Goal: Information Seeking & Learning: Learn about a topic

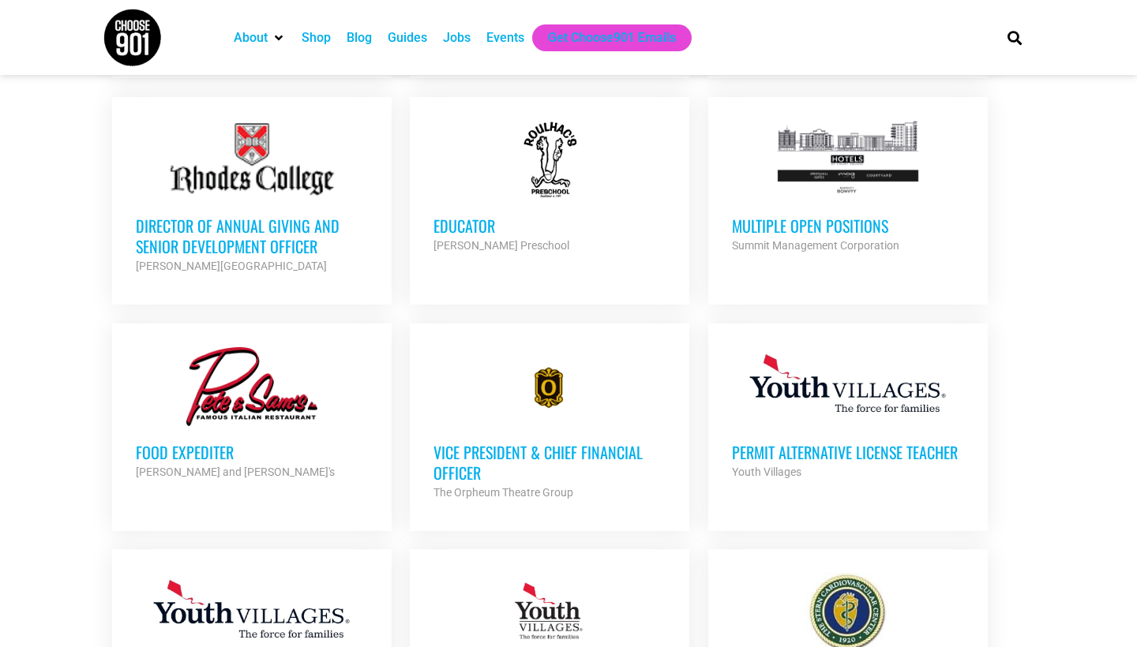
scroll to position [1277, 0]
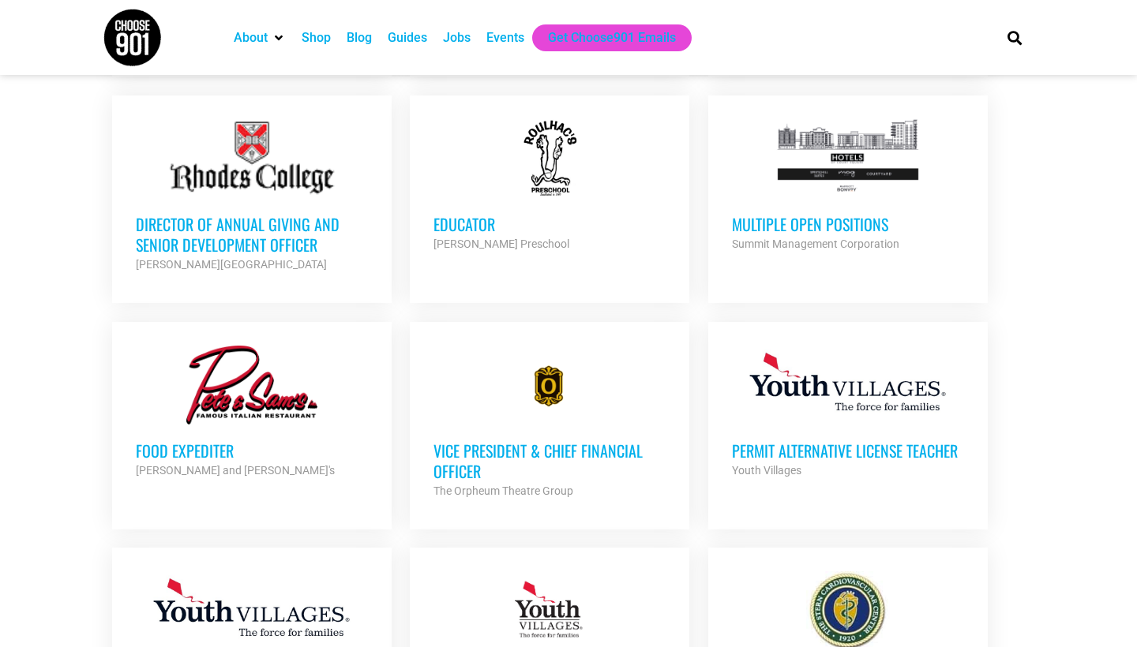
click at [466, 219] on h3 "Educator" at bounding box center [549, 224] width 232 height 21
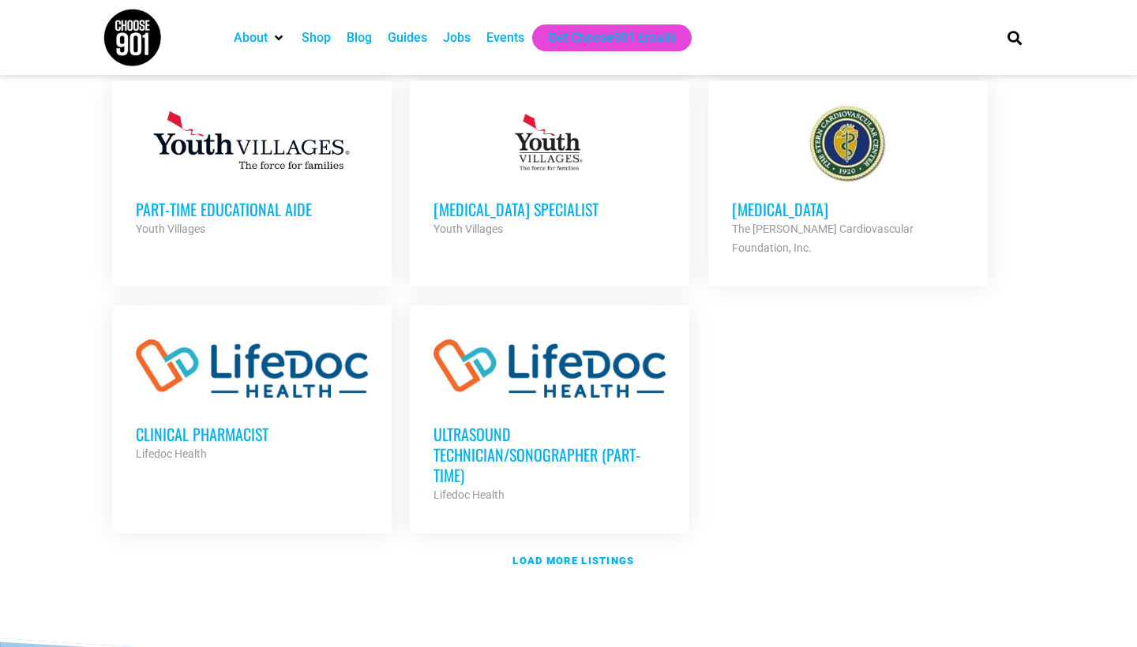
scroll to position [1746, 0]
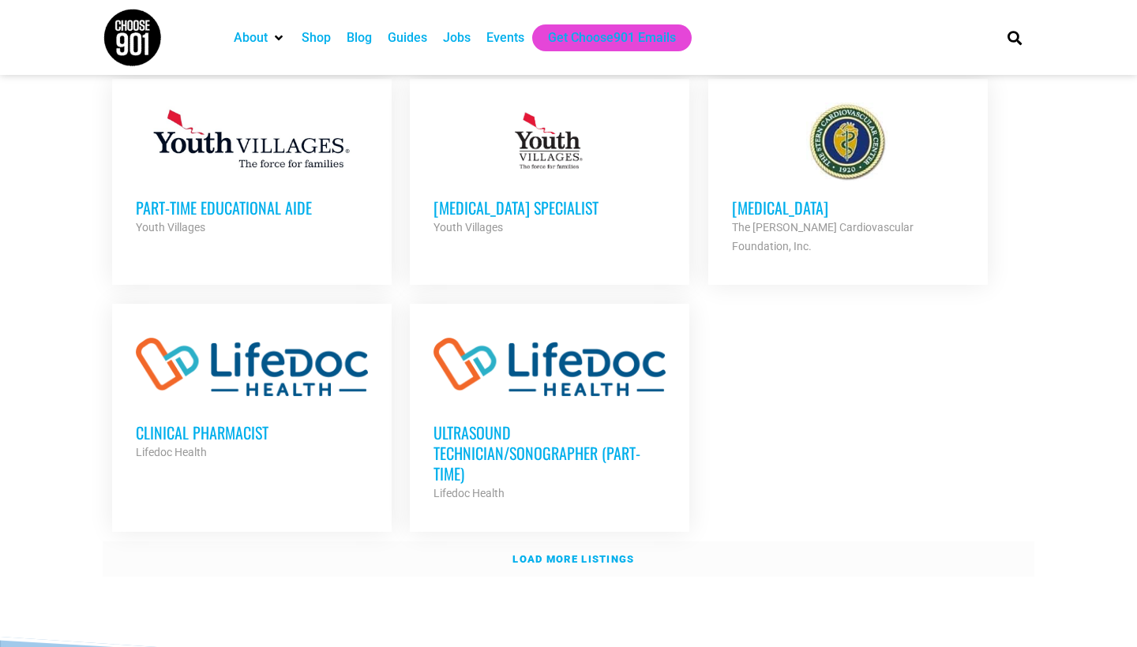
click at [577, 553] on strong "Load more listings" at bounding box center [573, 559] width 122 height 12
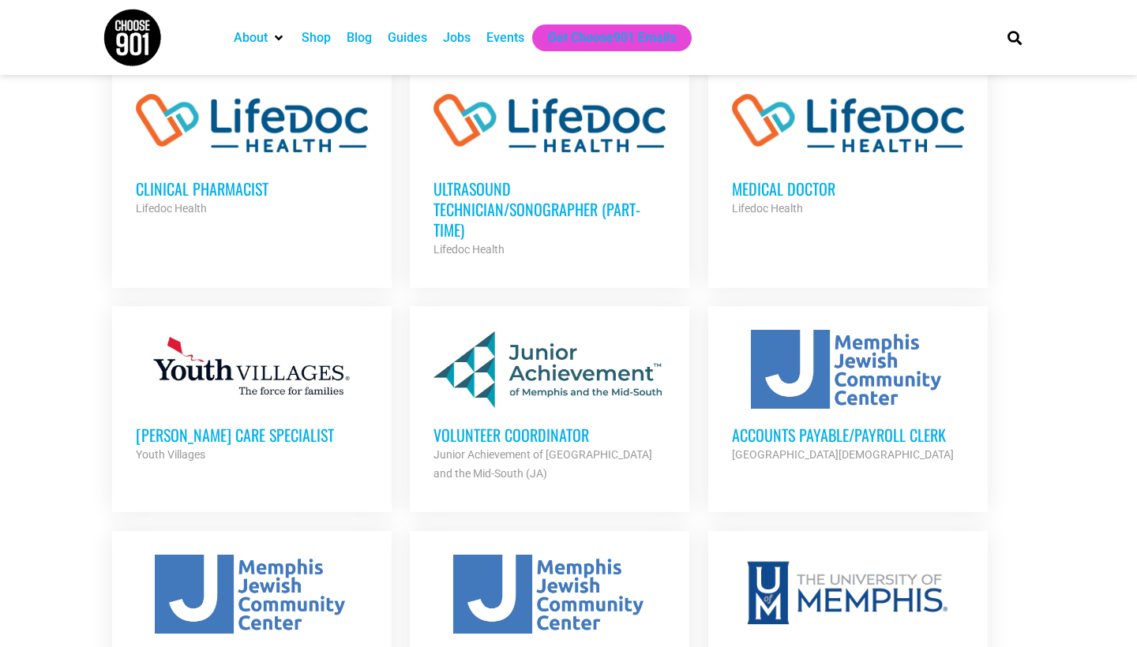
scroll to position [1991, 0]
click at [557, 424] on h3 "Volunteer Coordinator" at bounding box center [549, 434] width 232 height 21
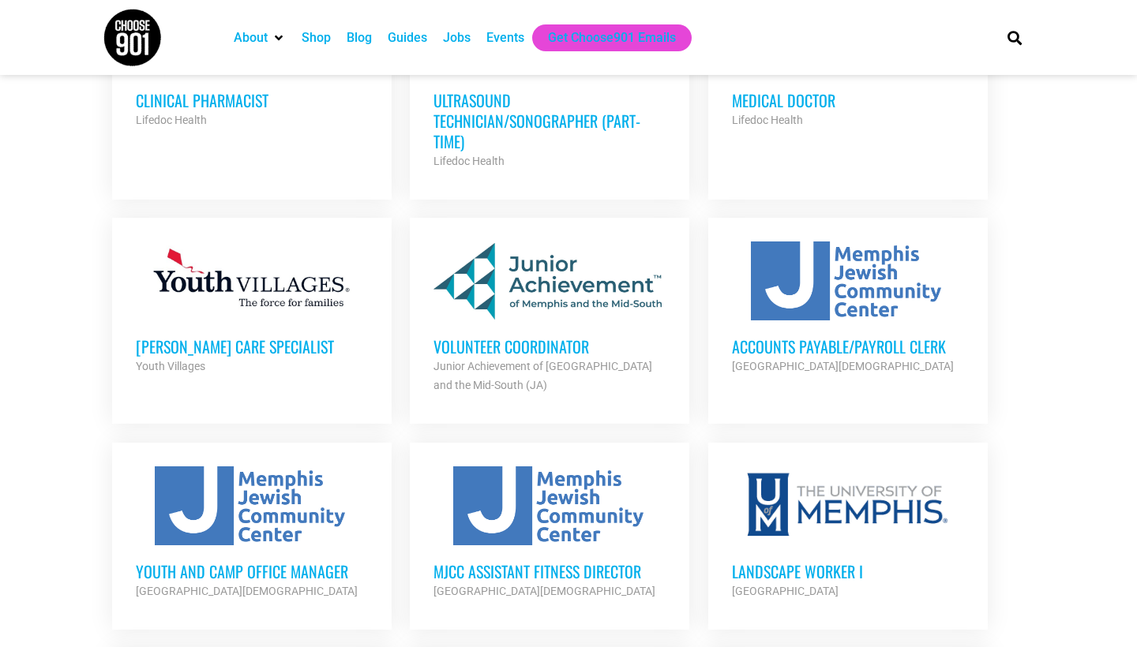
scroll to position [2082, 0]
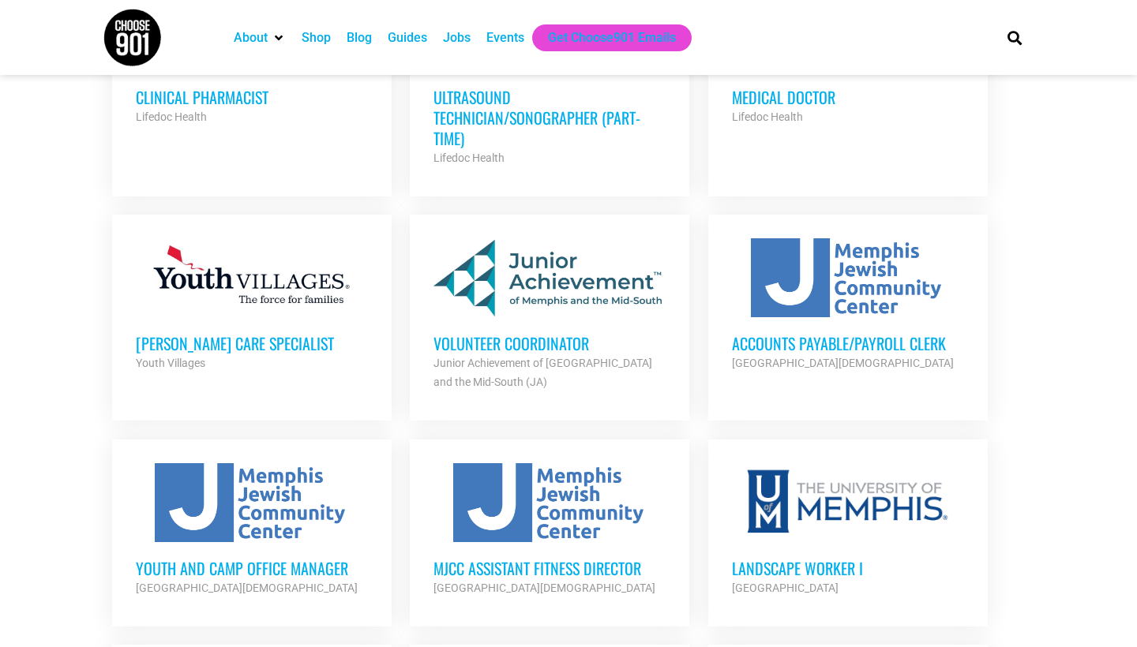
click at [779, 333] on h3 "Accounts Payable/Payroll Clerk" at bounding box center [848, 343] width 232 height 21
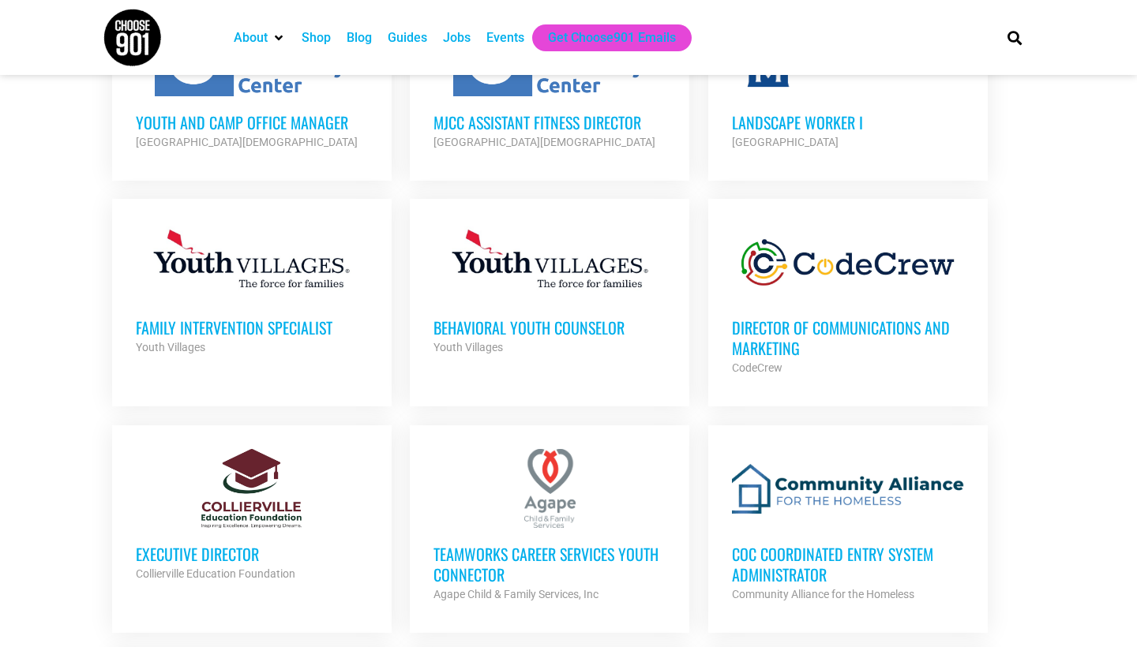
scroll to position [2529, 0]
click at [234, 543] on h3 "Executive Director" at bounding box center [252, 553] width 232 height 21
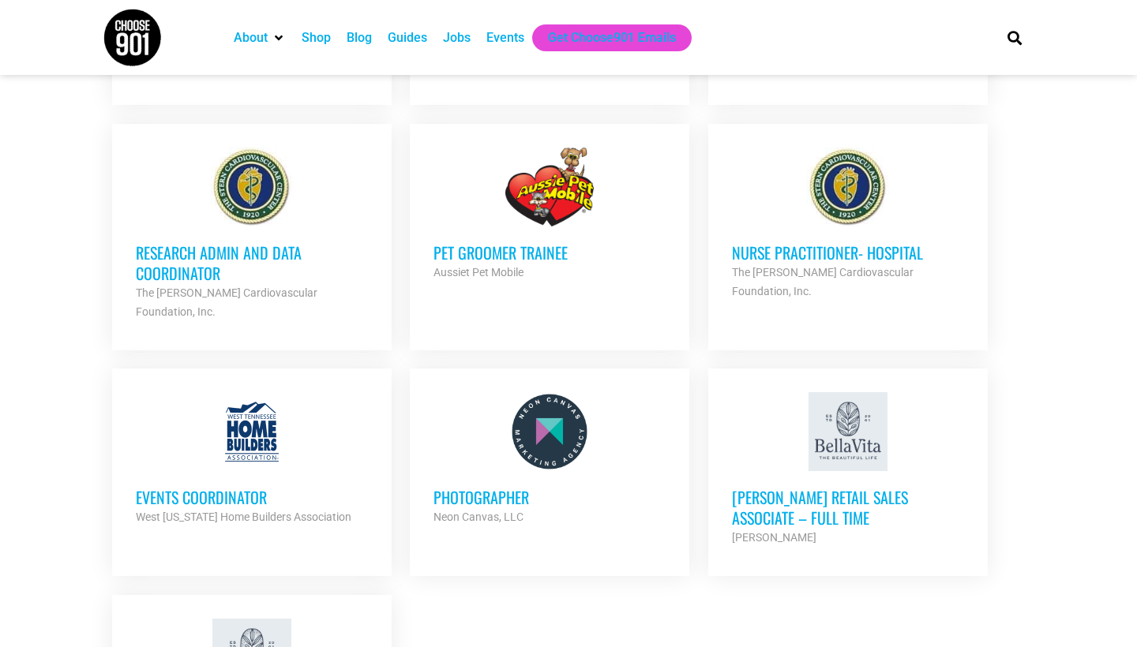
scroll to position [3055, 0]
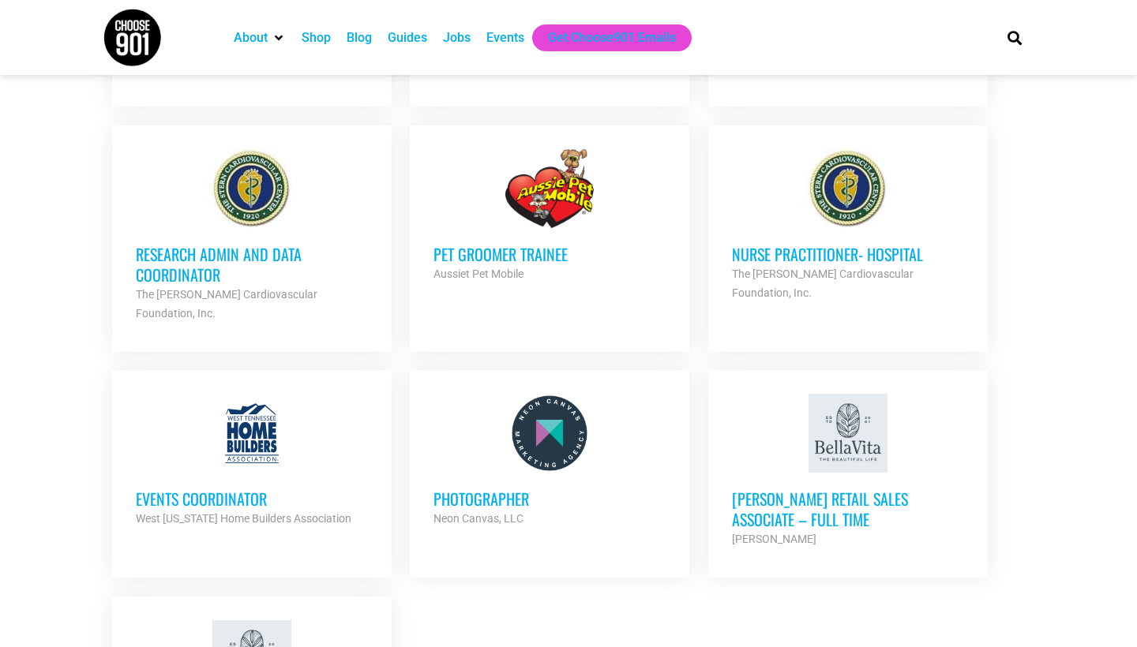
click at [235, 489] on h3 "Events Coordinator" at bounding box center [252, 499] width 232 height 21
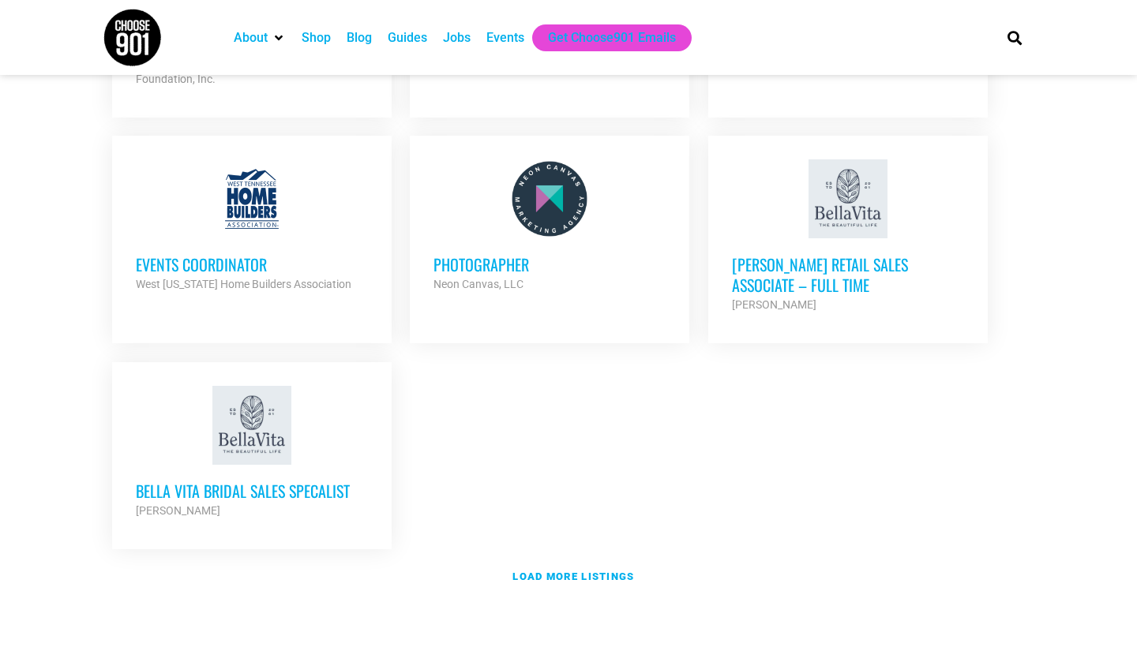
scroll to position [3290, 0]
click at [542, 558] on link "Load more listings" at bounding box center [569, 576] width 932 height 36
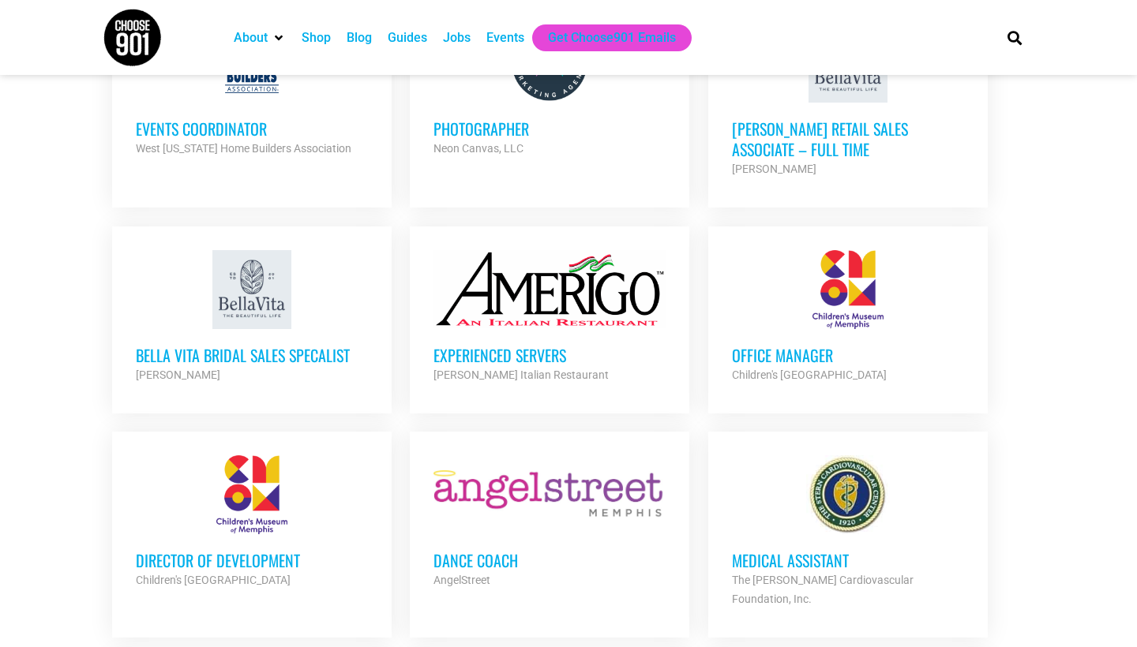
scroll to position [3429, 0]
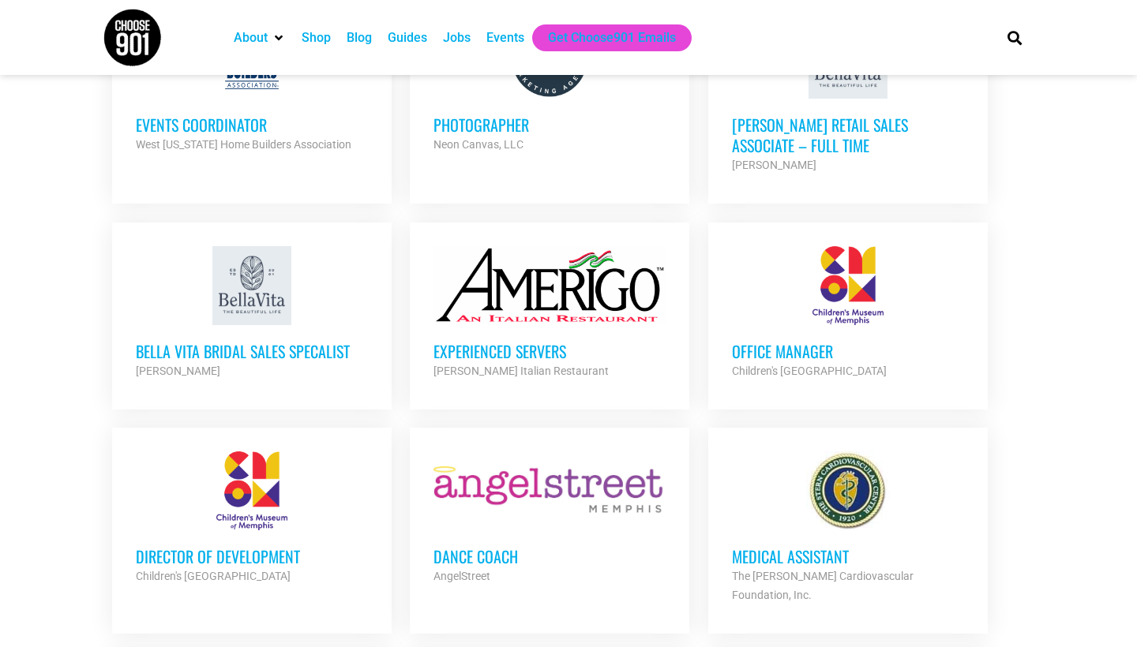
click at [754, 341] on h3 "Office Manager" at bounding box center [848, 351] width 232 height 21
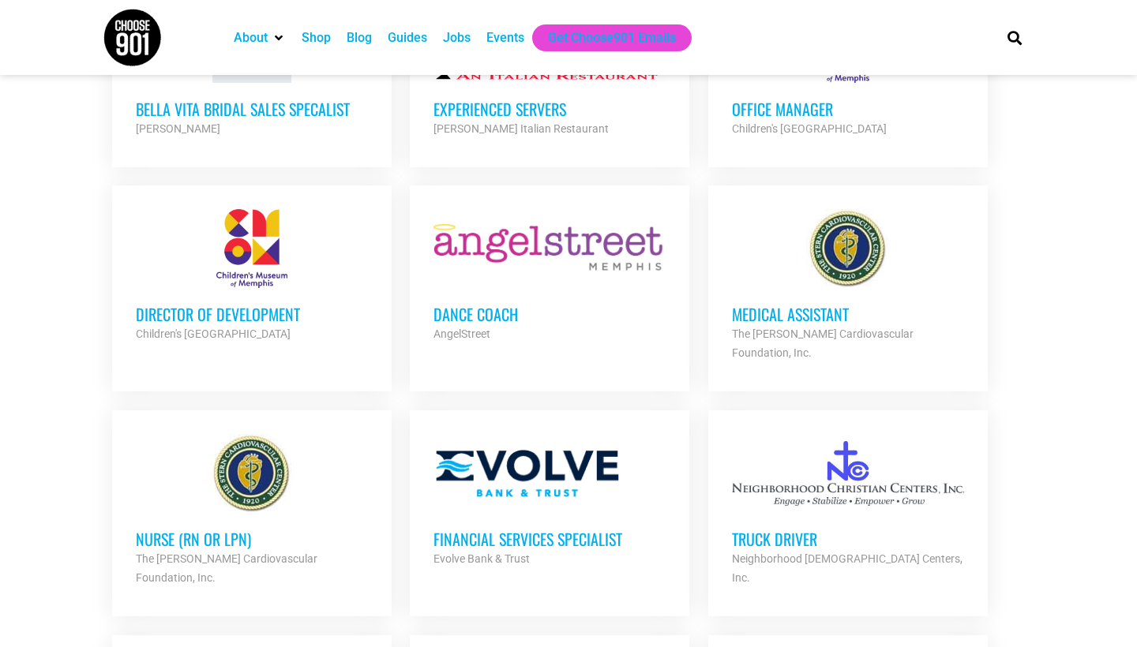
scroll to position [3672, 0]
click at [274, 303] on h3 "Director of Development" at bounding box center [252, 313] width 232 height 21
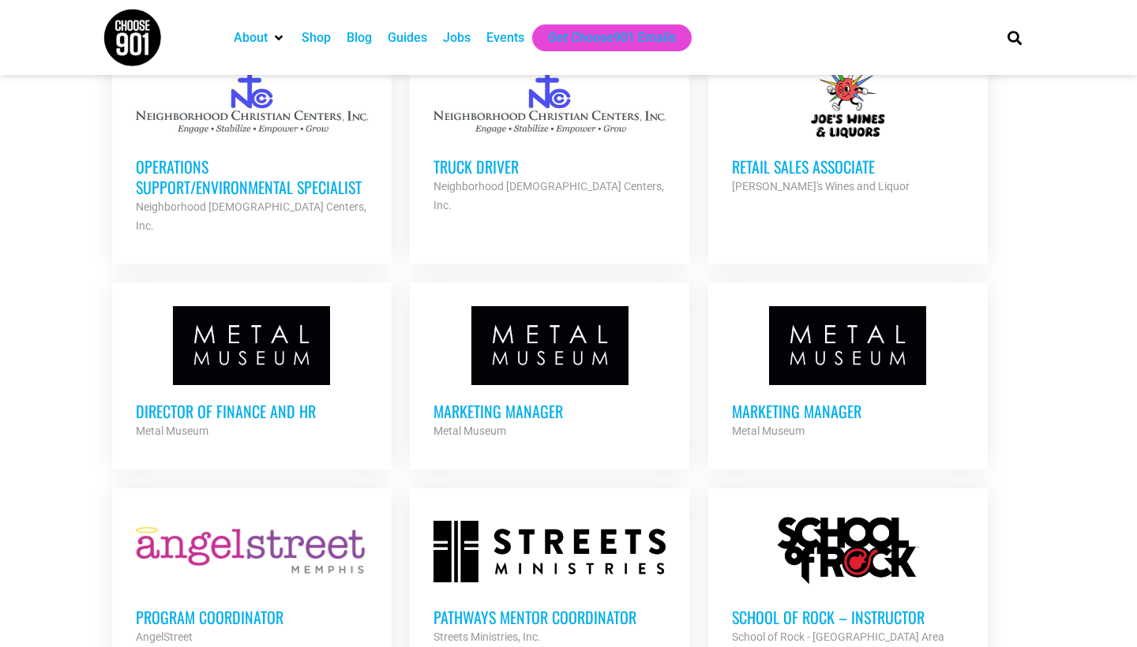
scroll to position [4270, 0]
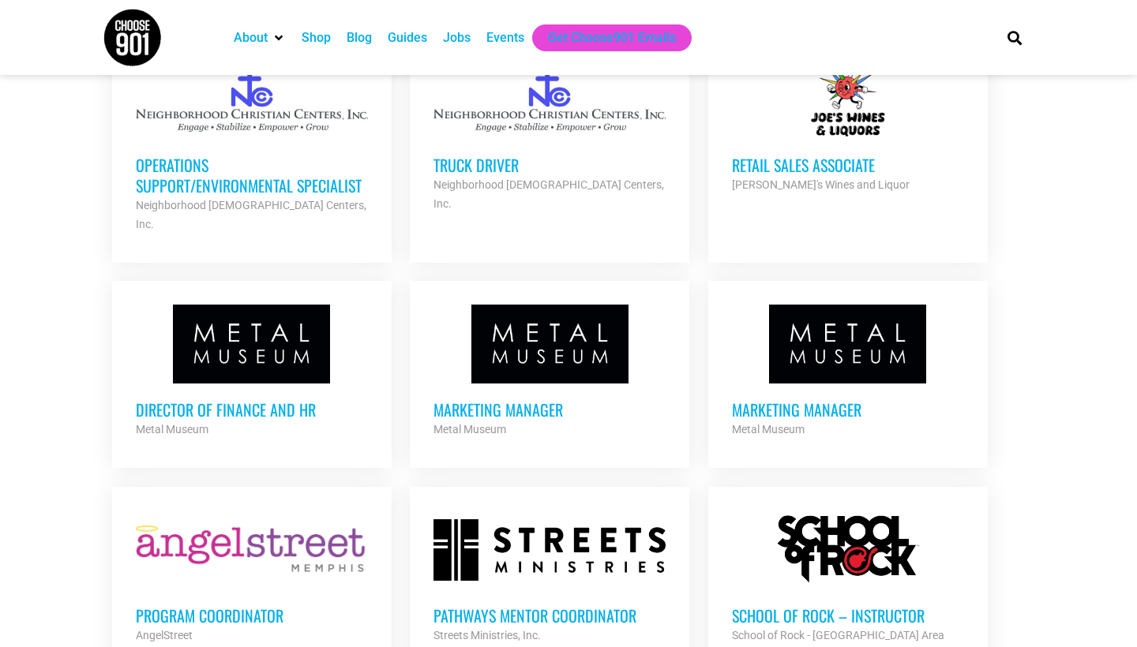
click at [229, 606] on h3 "Program Coordinator" at bounding box center [252, 616] width 232 height 21
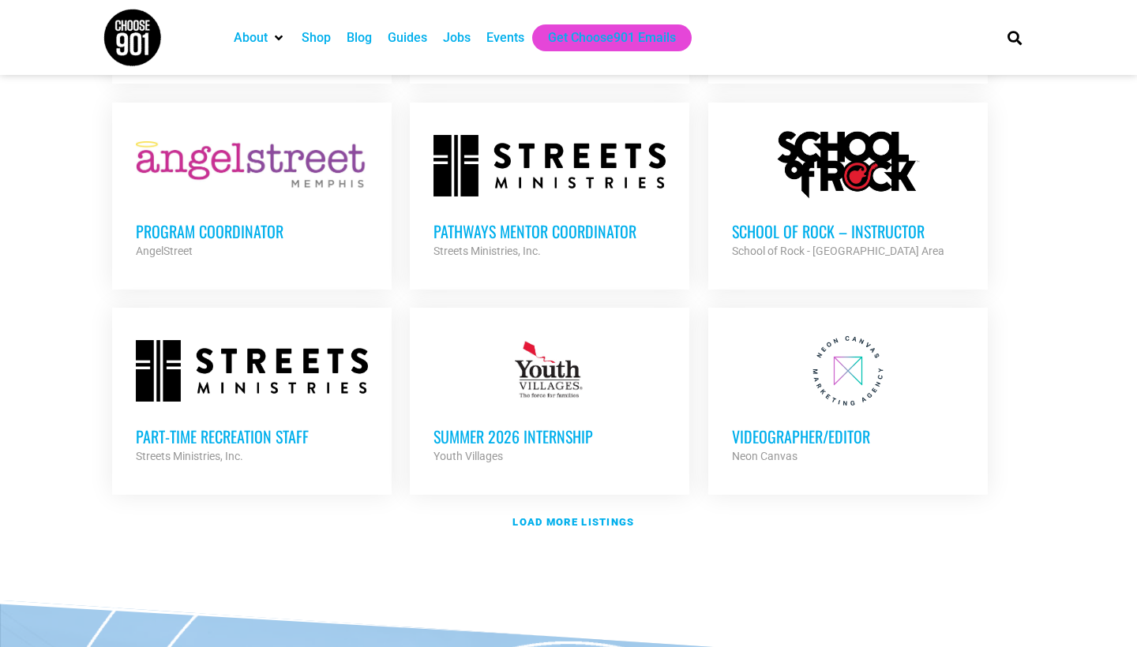
scroll to position [4657, 0]
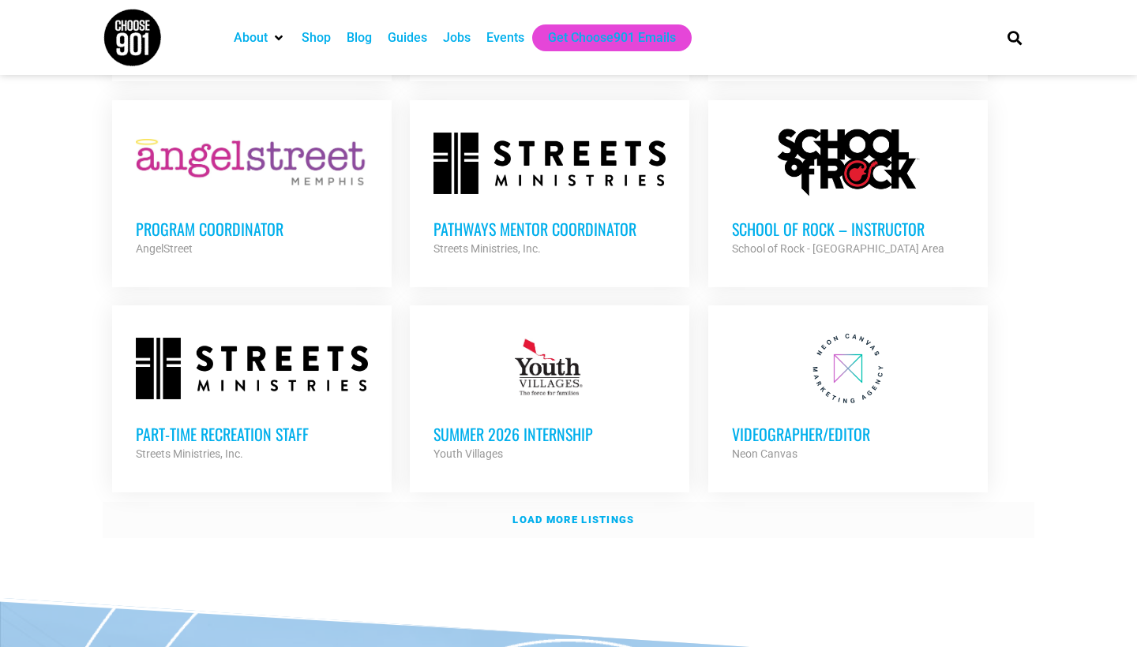
click at [552, 502] on link "Load more listings" at bounding box center [569, 520] width 932 height 36
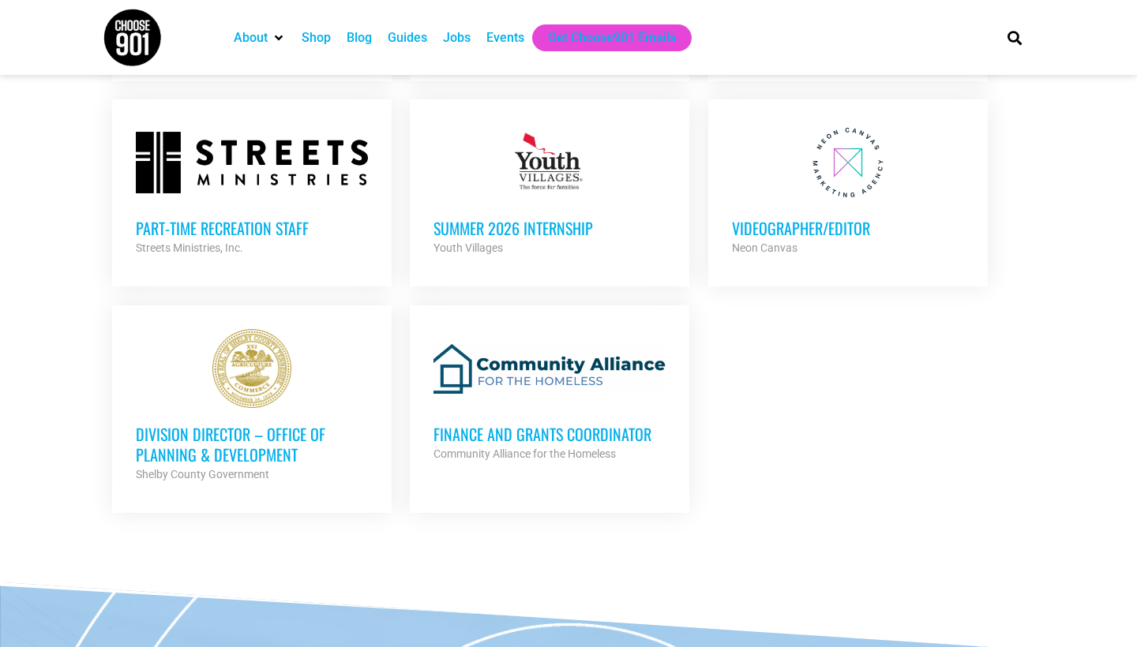
scroll to position [4864, 0]
click at [289, 423] on h3 "Division Director – Office of Planning & Development" at bounding box center [252, 443] width 232 height 41
click at [484, 423] on h3 "Finance and Grants Coordinator" at bounding box center [549, 433] width 232 height 21
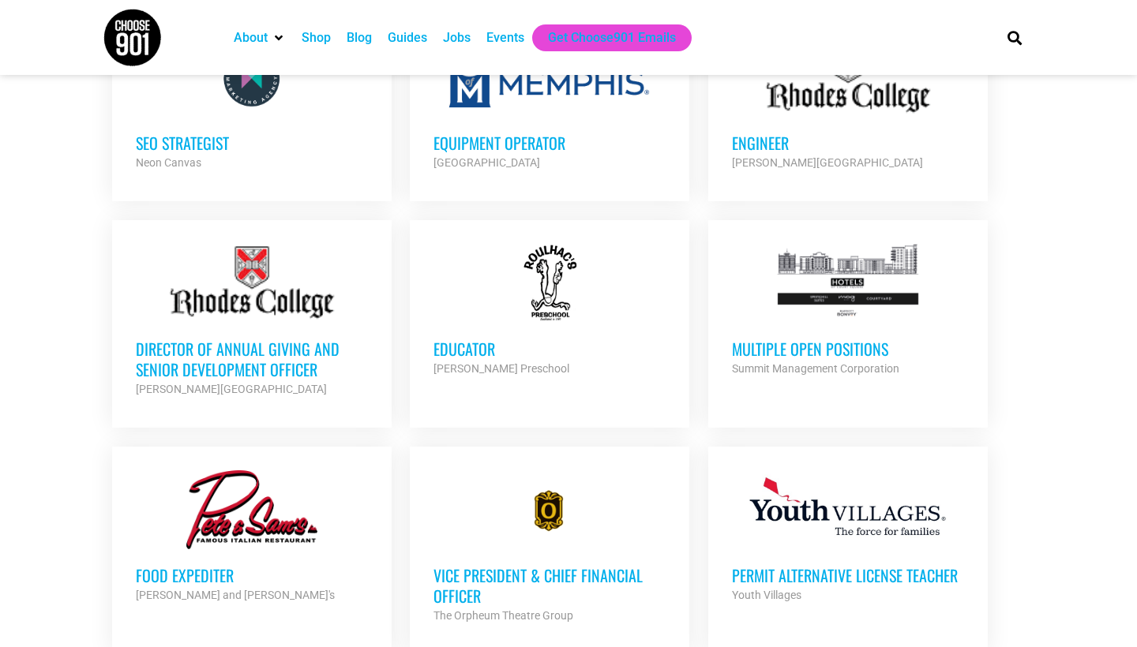
scroll to position [1169, 0]
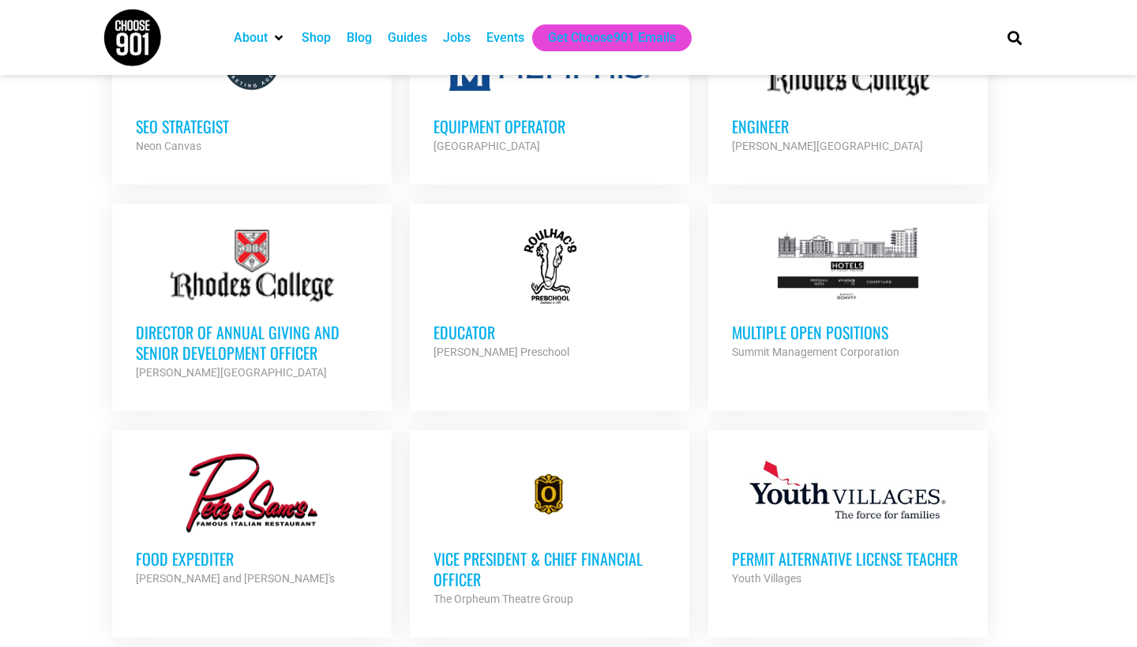
click at [449, 332] on h3 "Educator" at bounding box center [549, 332] width 232 height 21
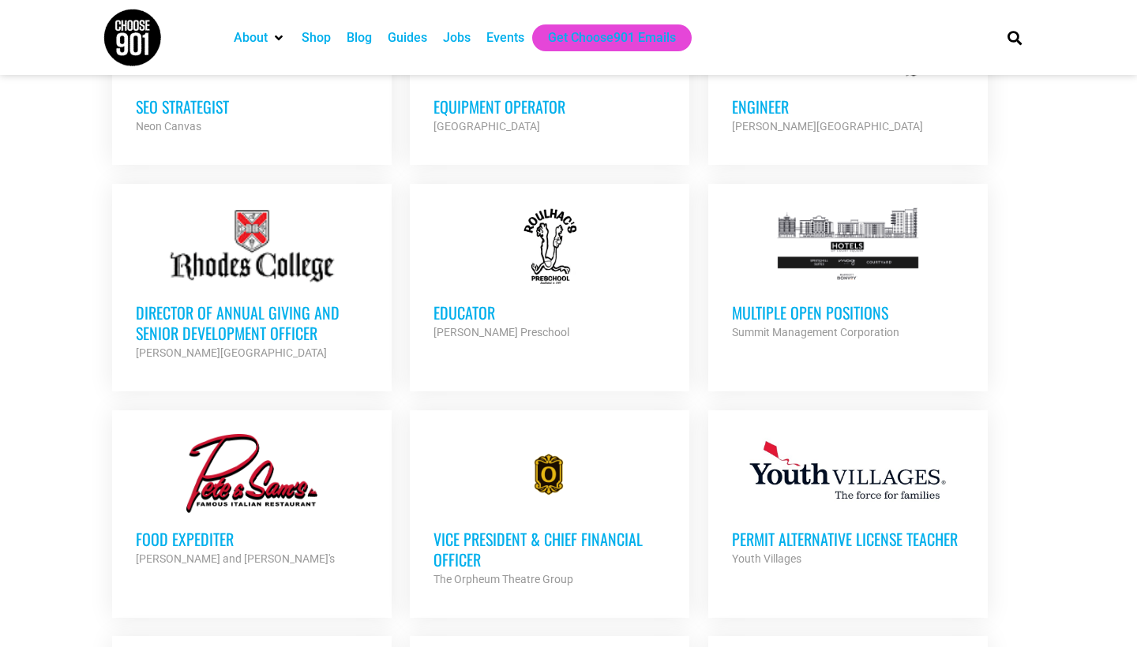
scroll to position [1195, 0]
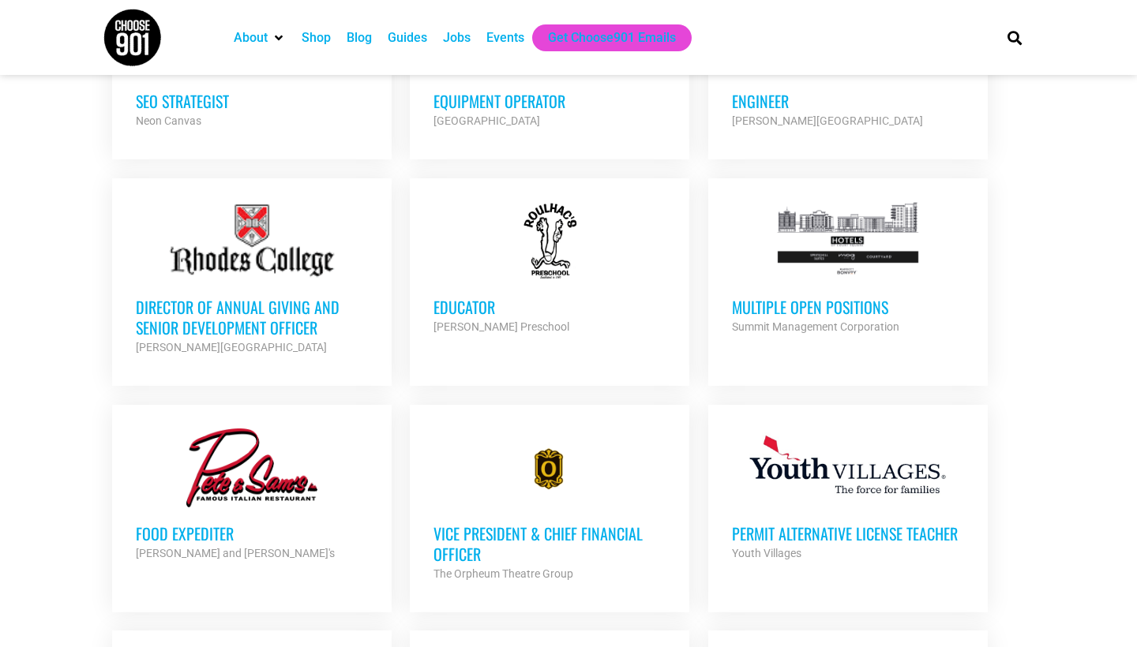
click at [807, 301] on h3 "Multiple Open Positions" at bounding box center [848, 307] width 232 height 21
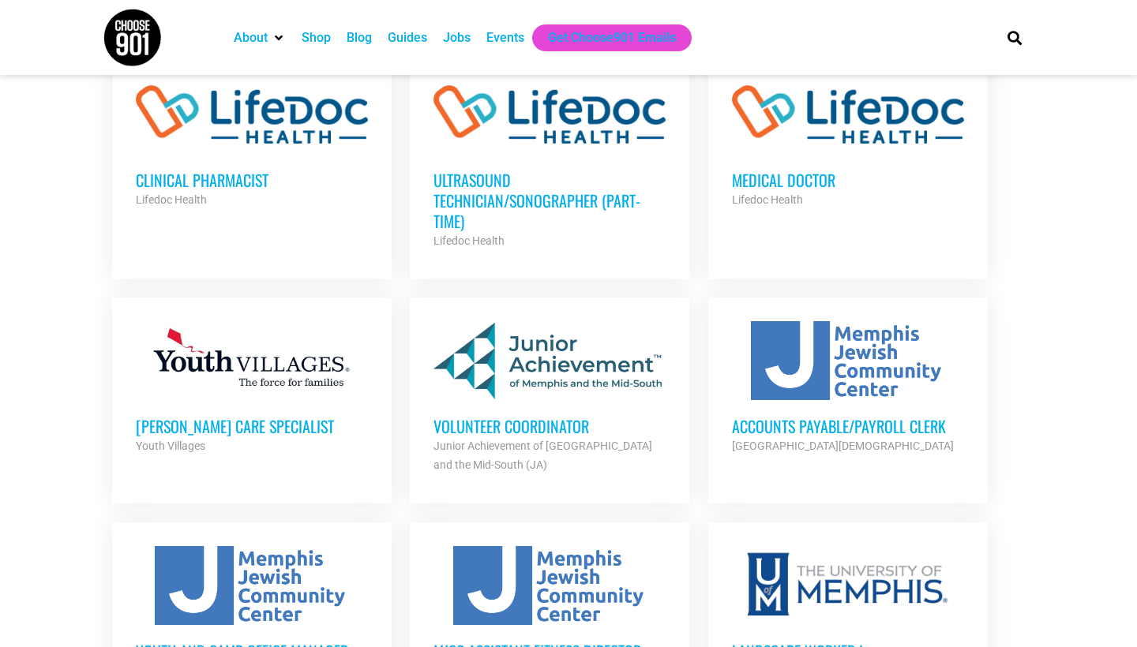
scroll to position [2001, 0]
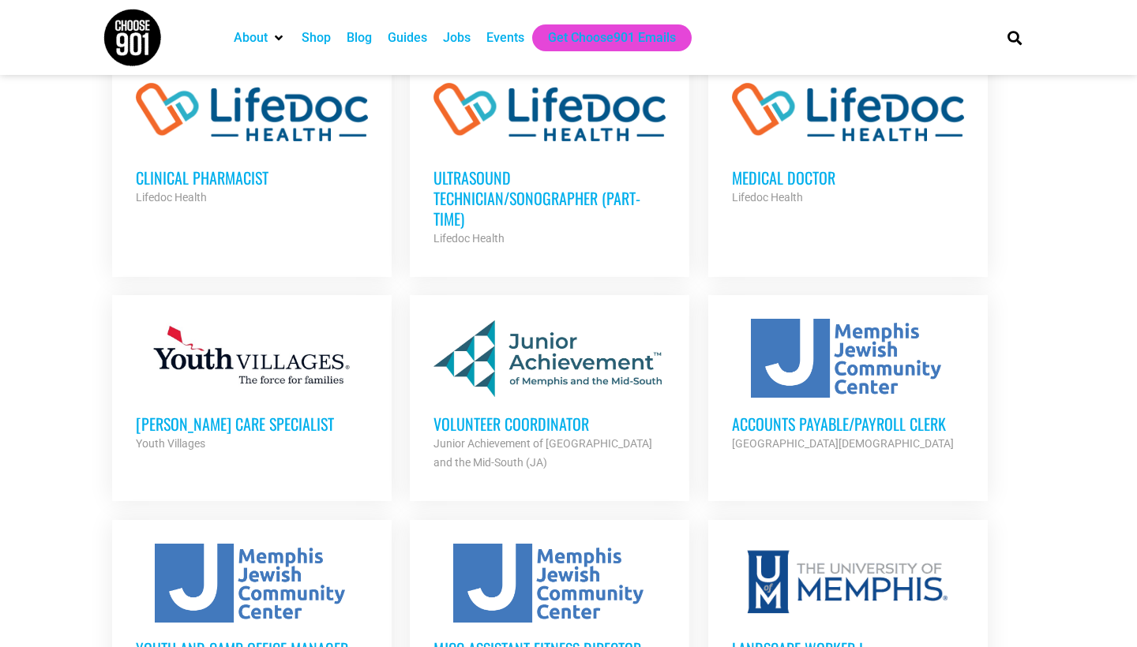
click at [532, 414] on h3 "Volunteer Coordinator" at bounding box center [549, 424] width 232 height 21
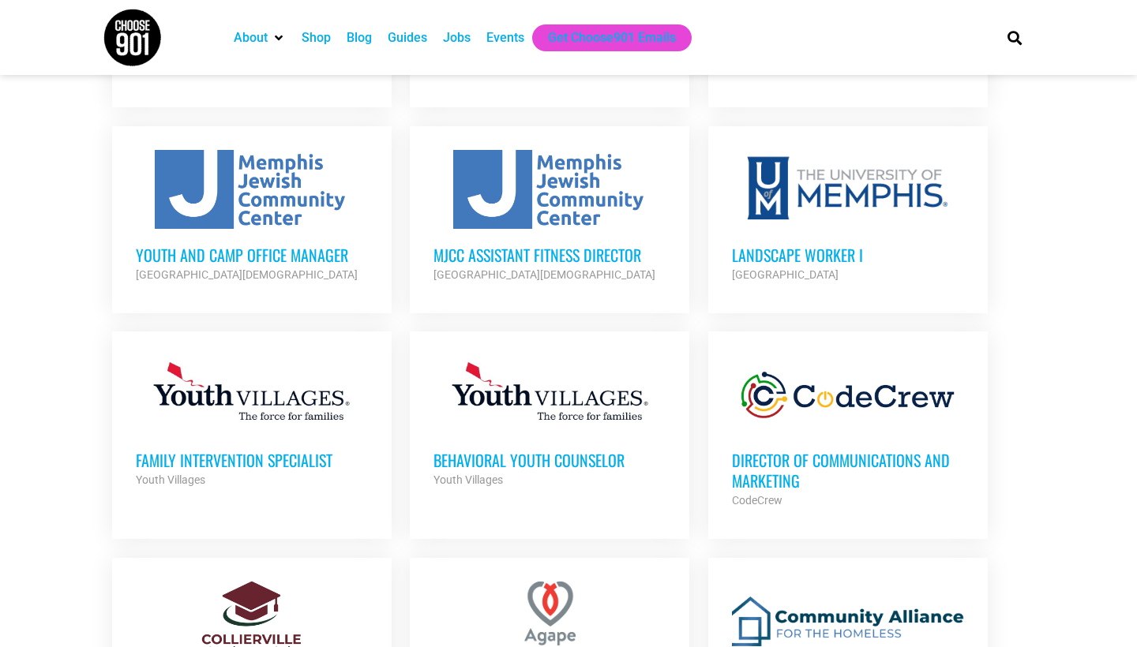
scroll to position [2401, 0]
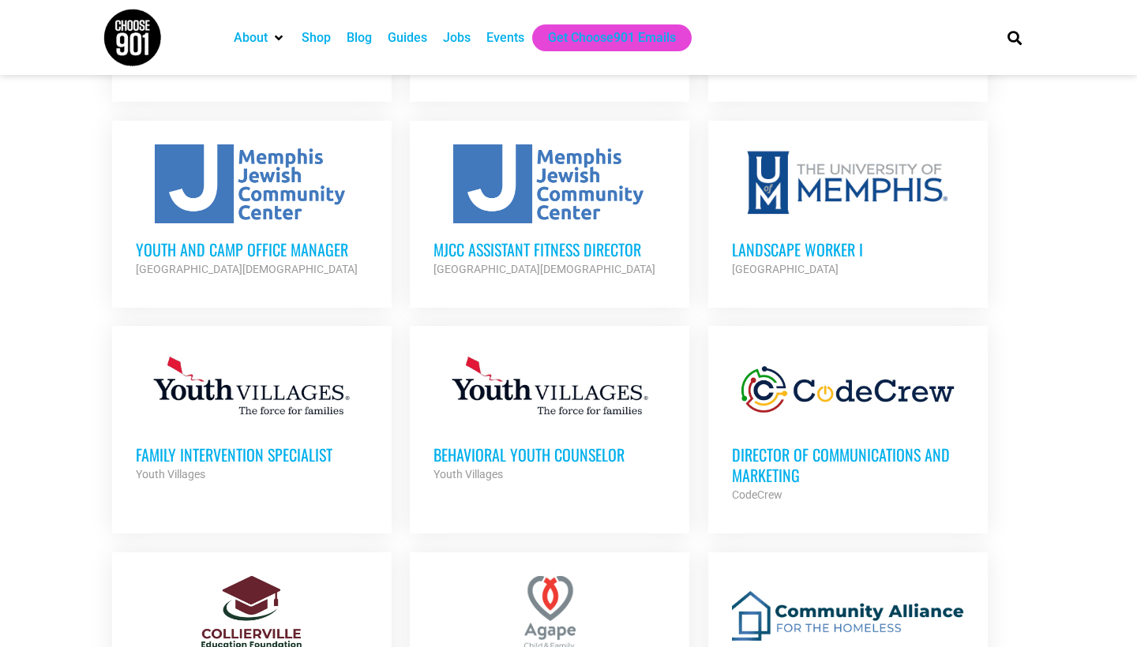
click at [775, 387] on div at bounding box center [848, 389] width 232 height 79
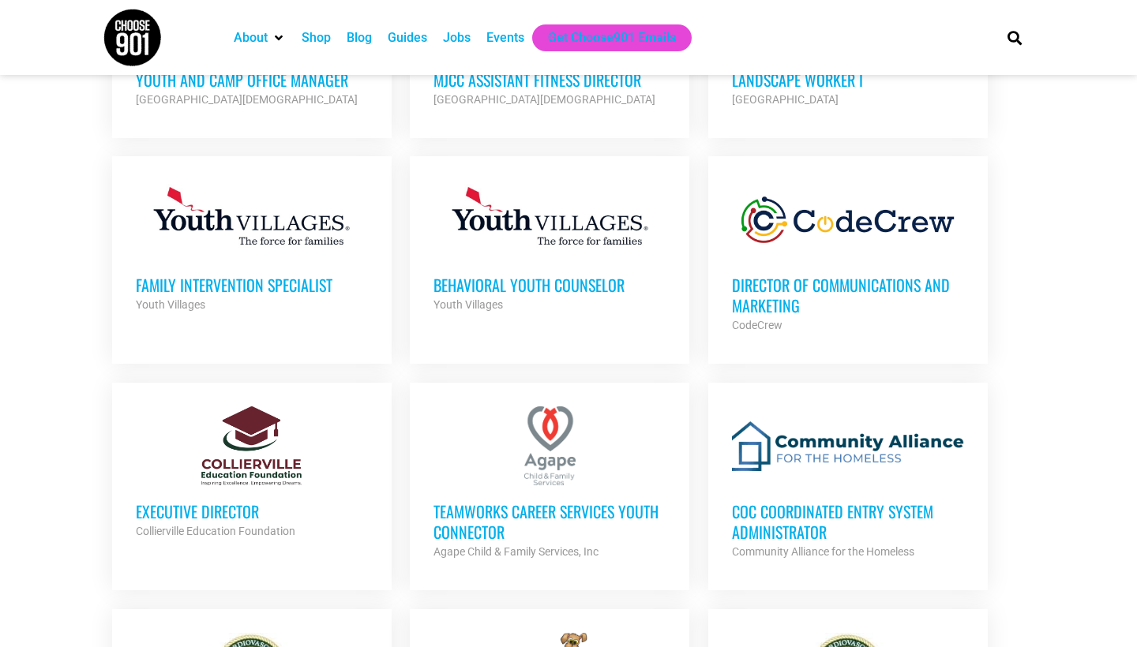
scroll to position [2573, 0]
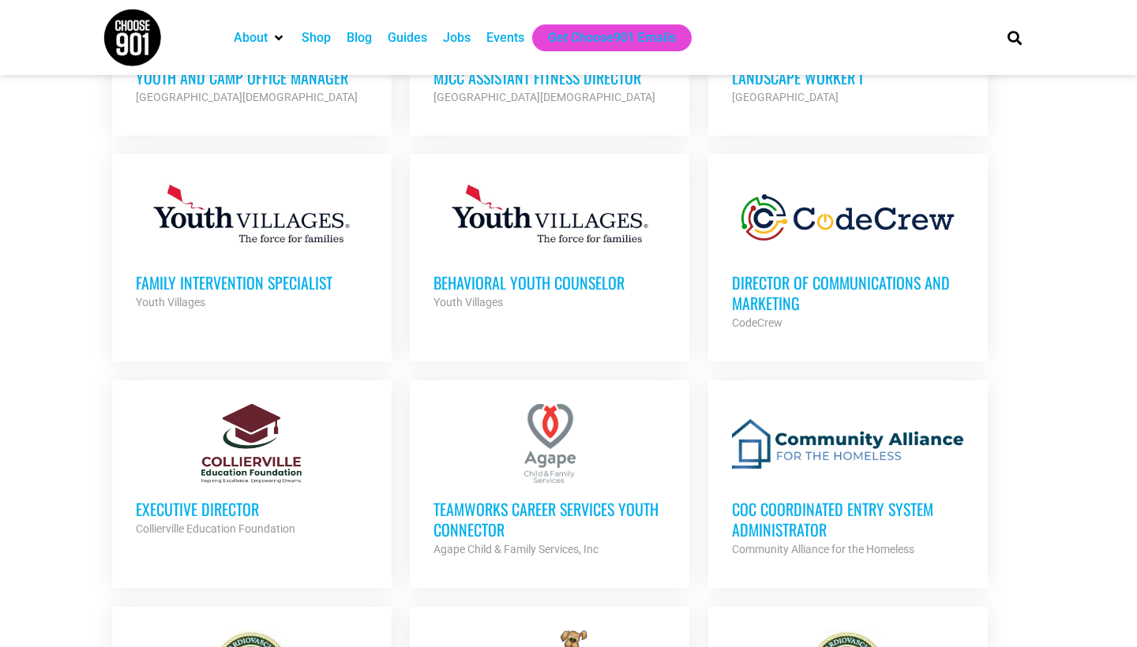
click at [519, 499] on h3 "TeamWorks Career Services Youth Connector" at bounding box center [549, 519] width 232 height 41
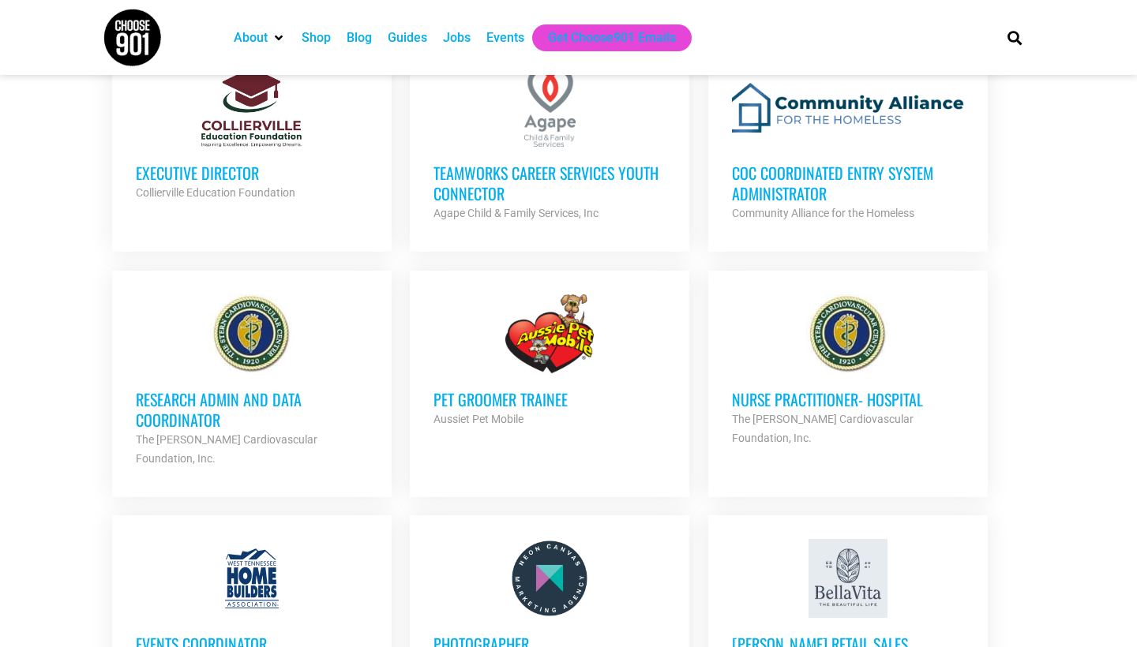
scroll to position [2912, 0]
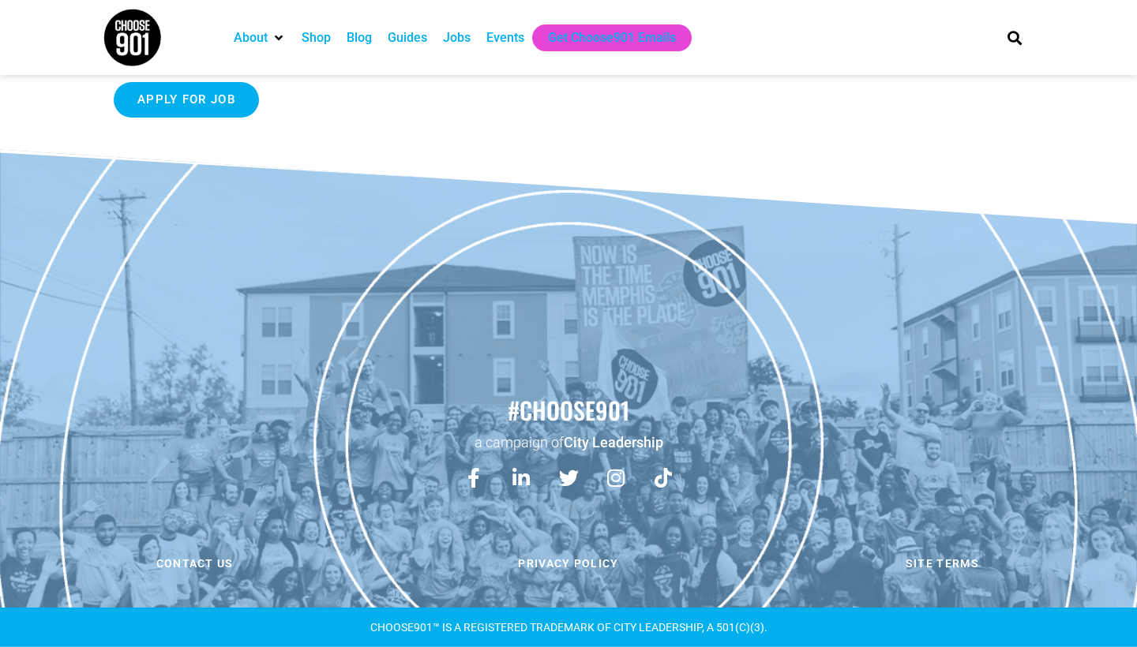
scroll to position [349, 0]
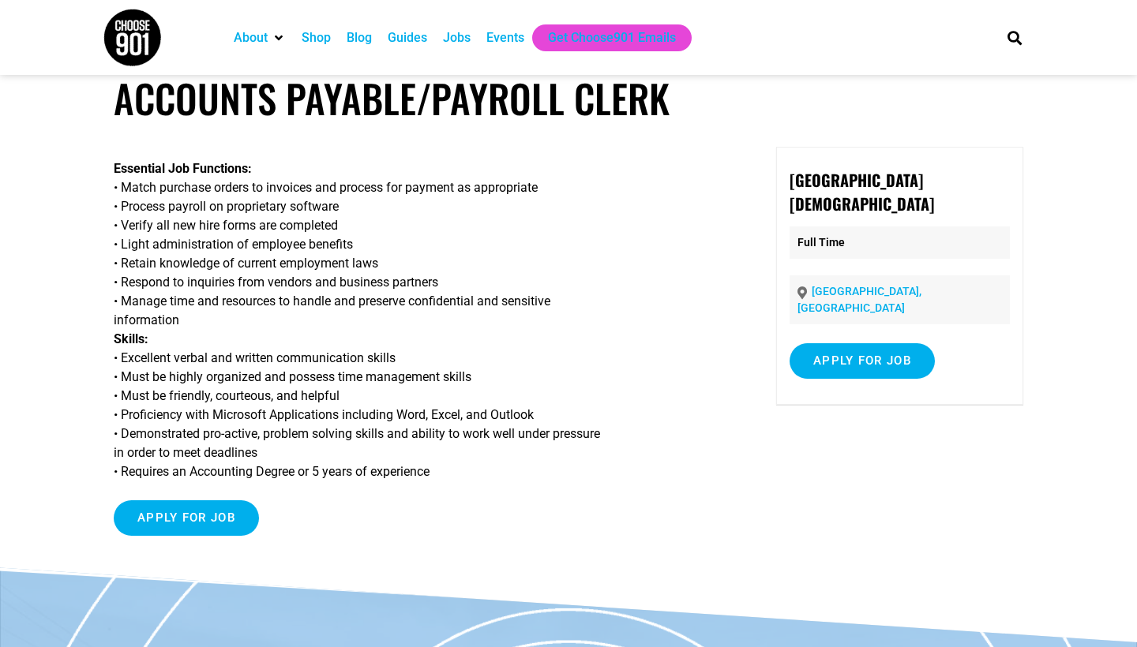
scroll to position [27, 0]
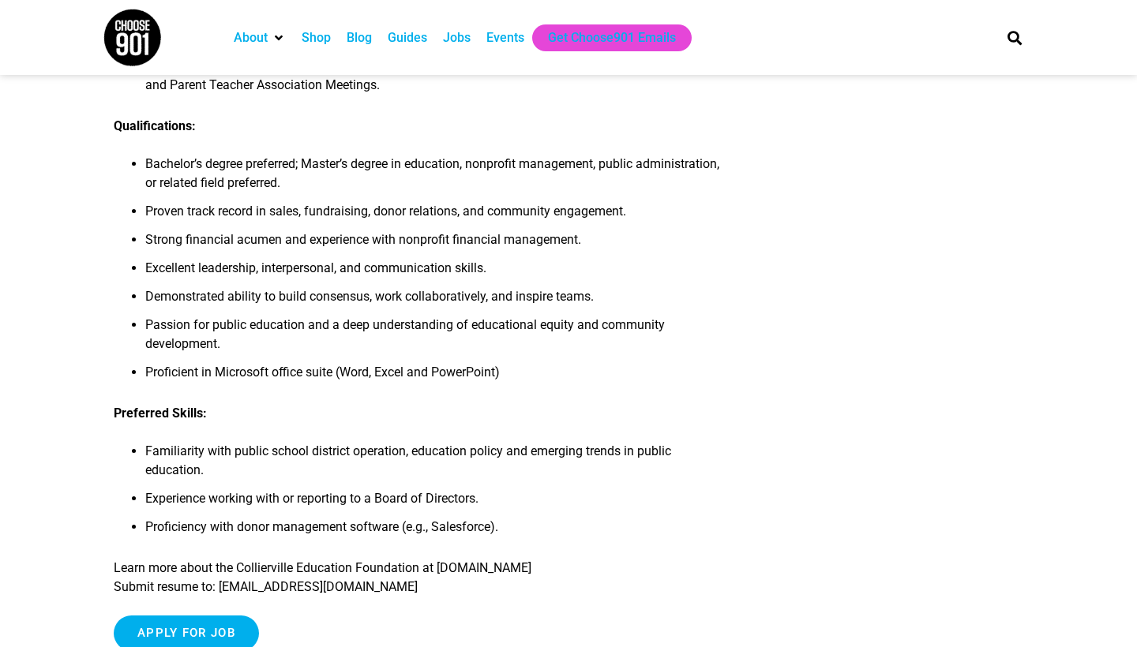
scroll to position [1585, 0]
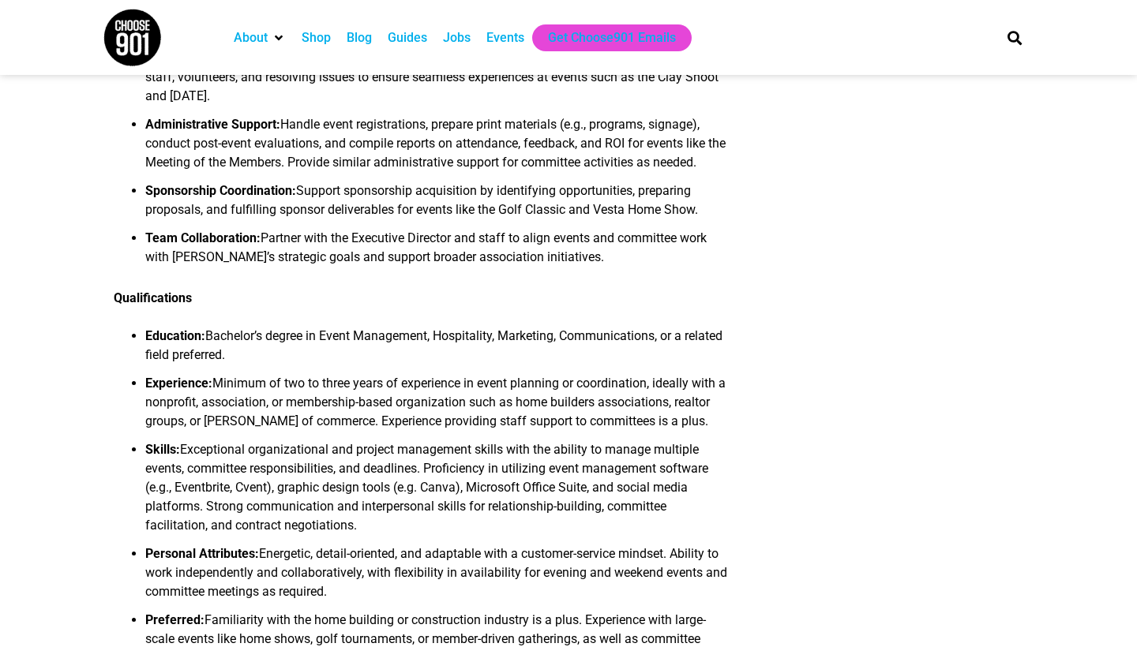
scroll to position [853, 0]
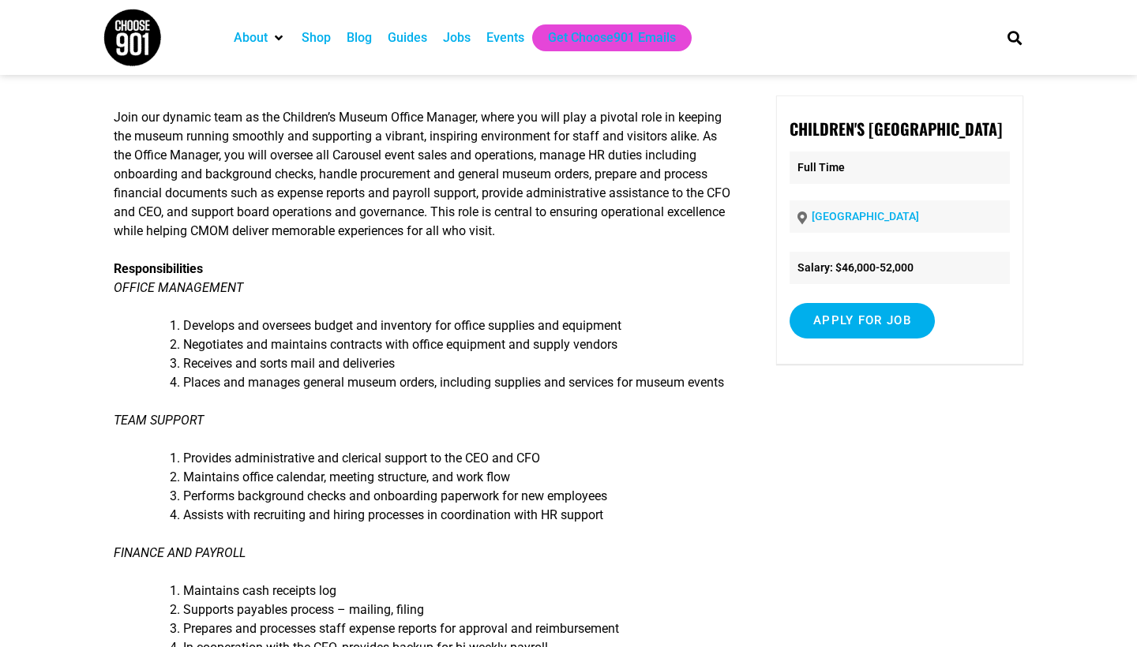
scroll to position [81, 0]
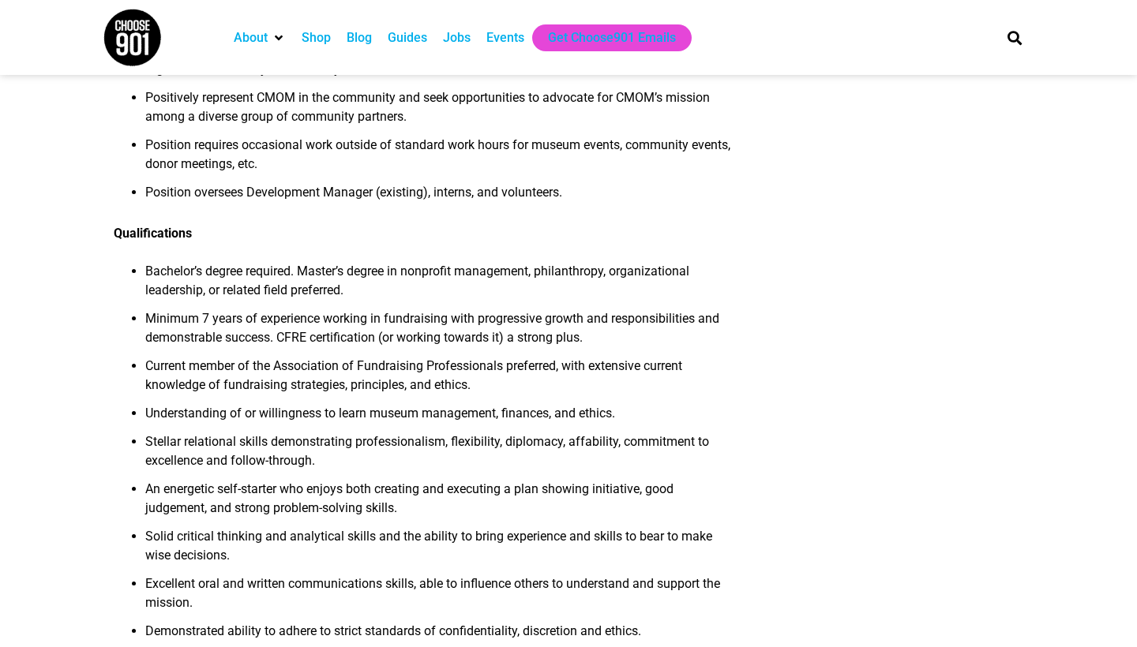
scroll to position [988, 0]
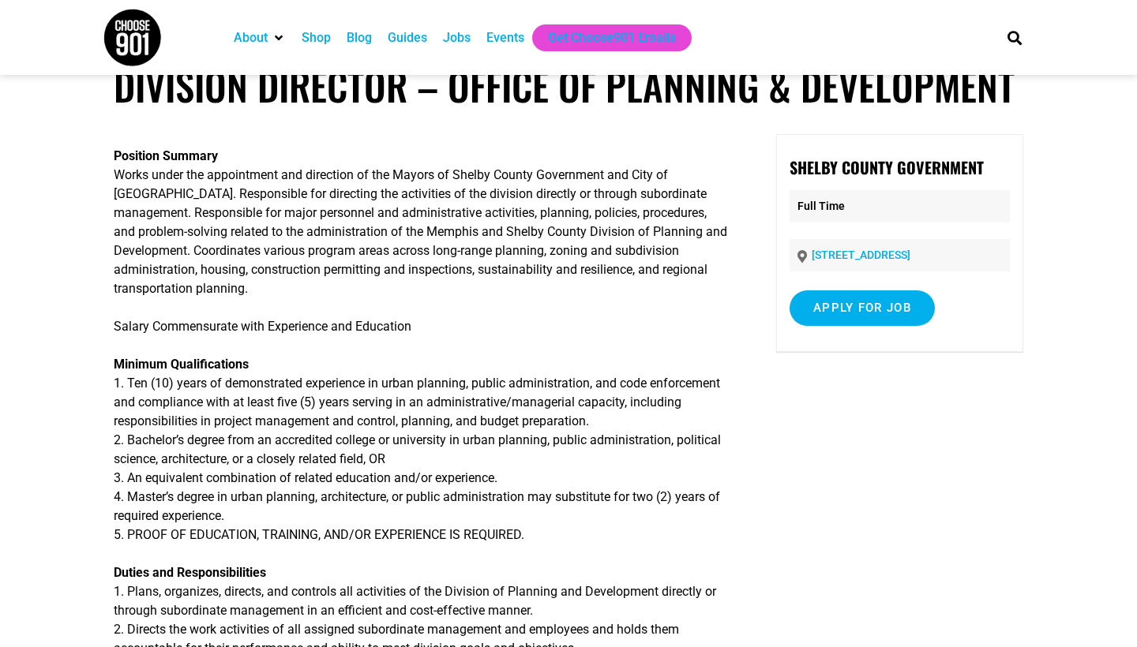
scroll to position [39, 0]
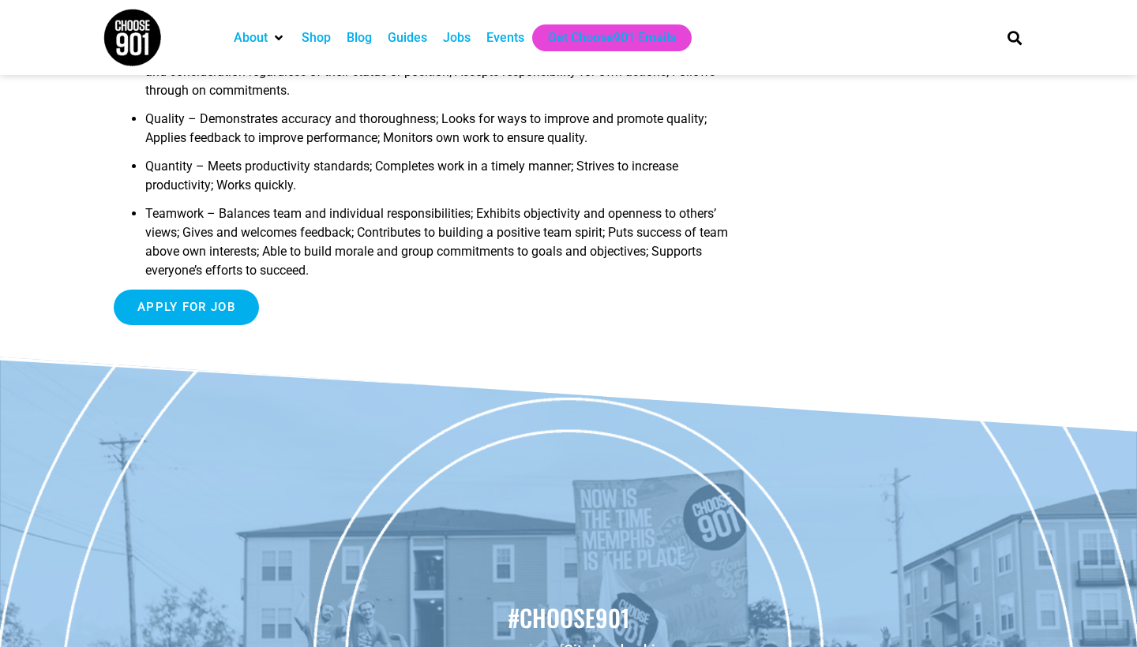
scroll to position [2084, 0]
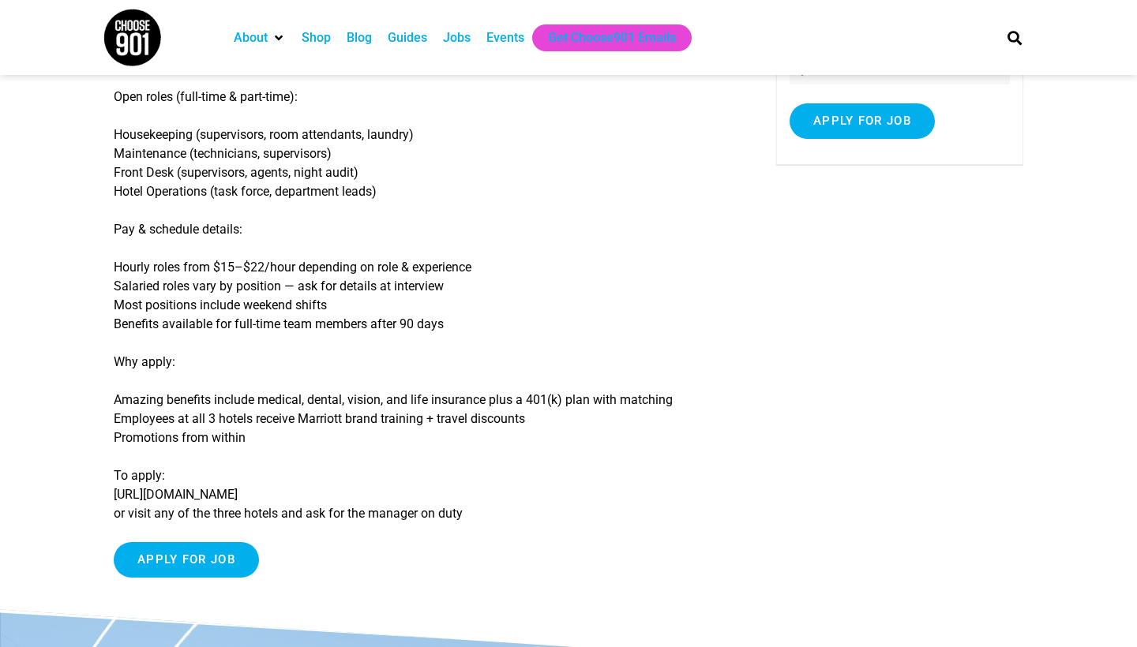
scroll to position [257, 0]
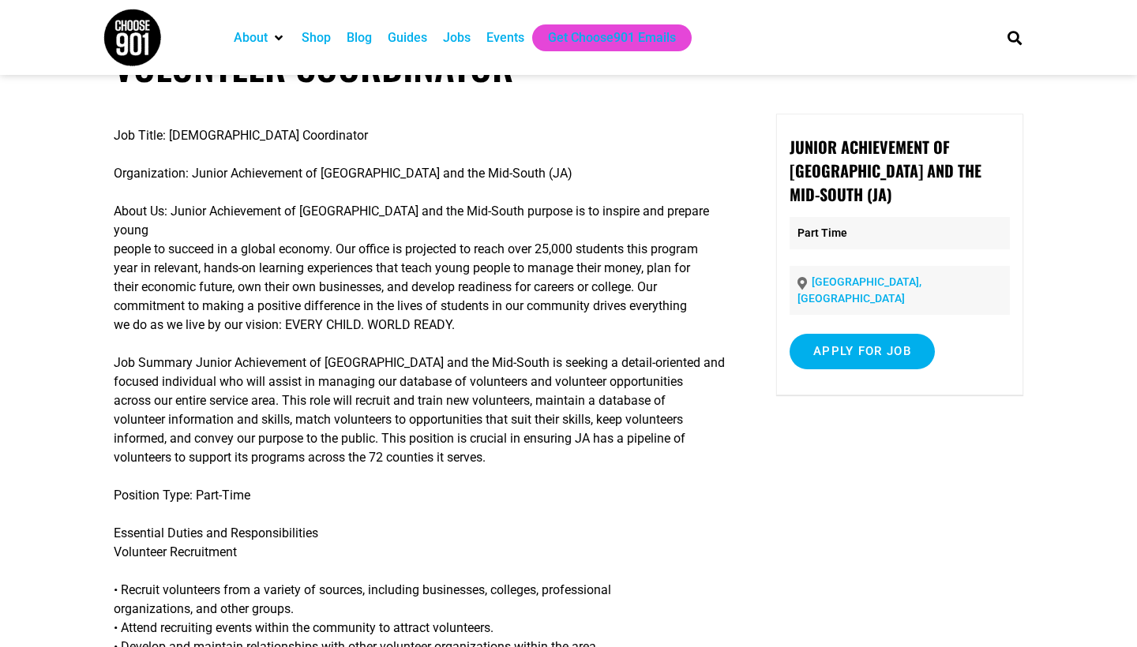
scroll to position [60, 0]
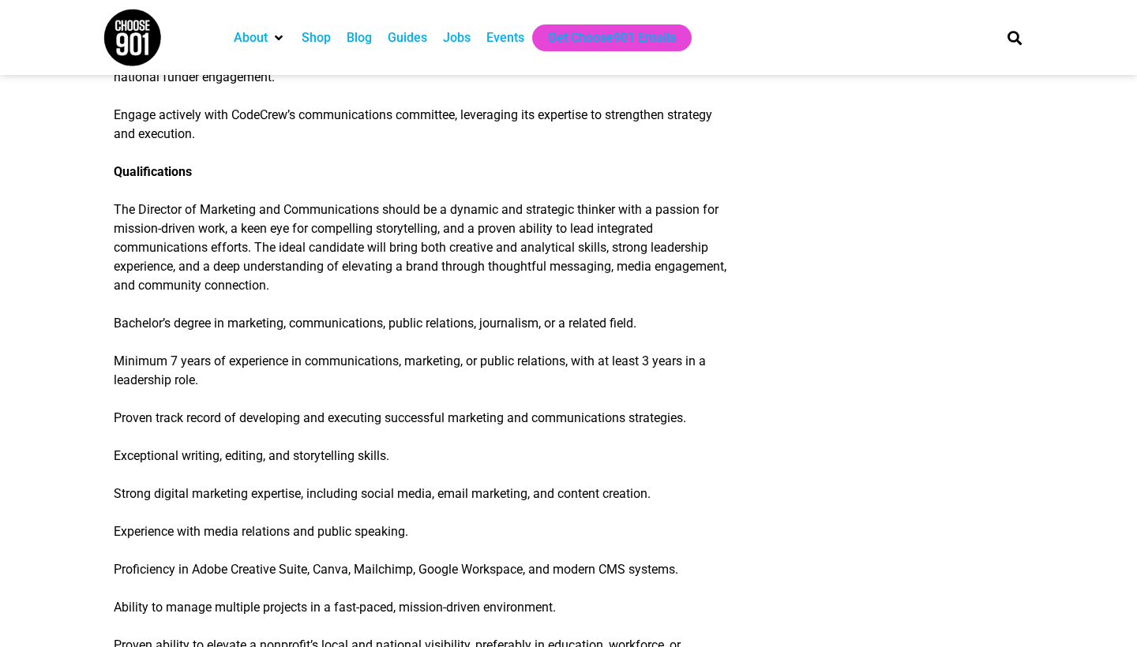
scroll to position [1596, 0]
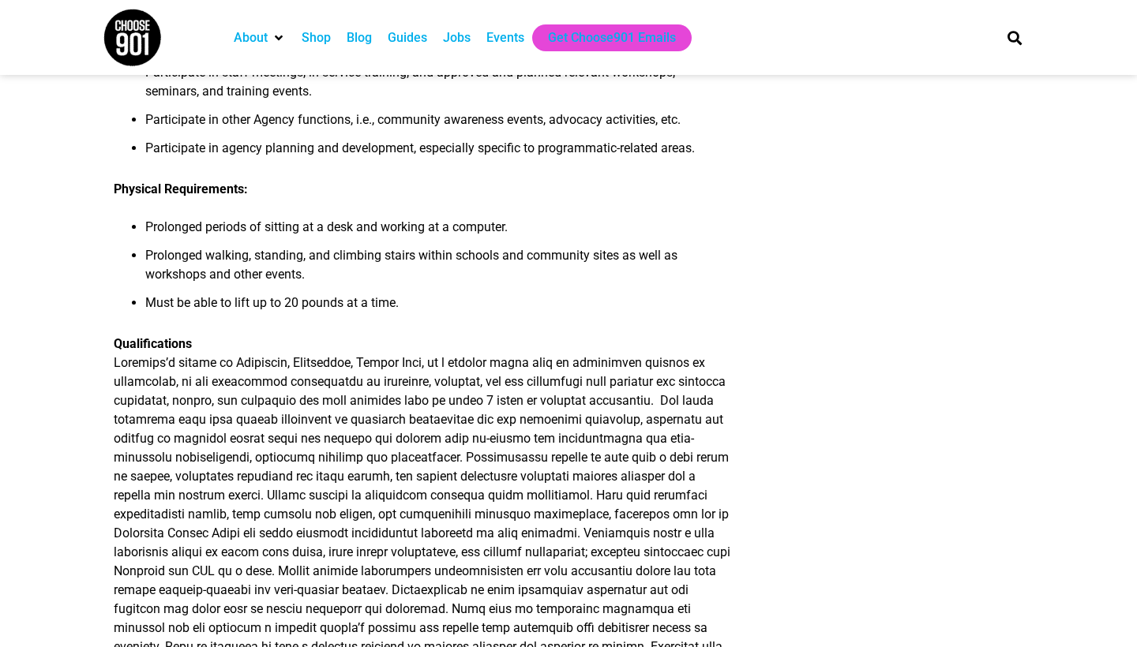
scroll to position [1314, 0]
